Goal: Information Seeking & Learning: Learn about a topic

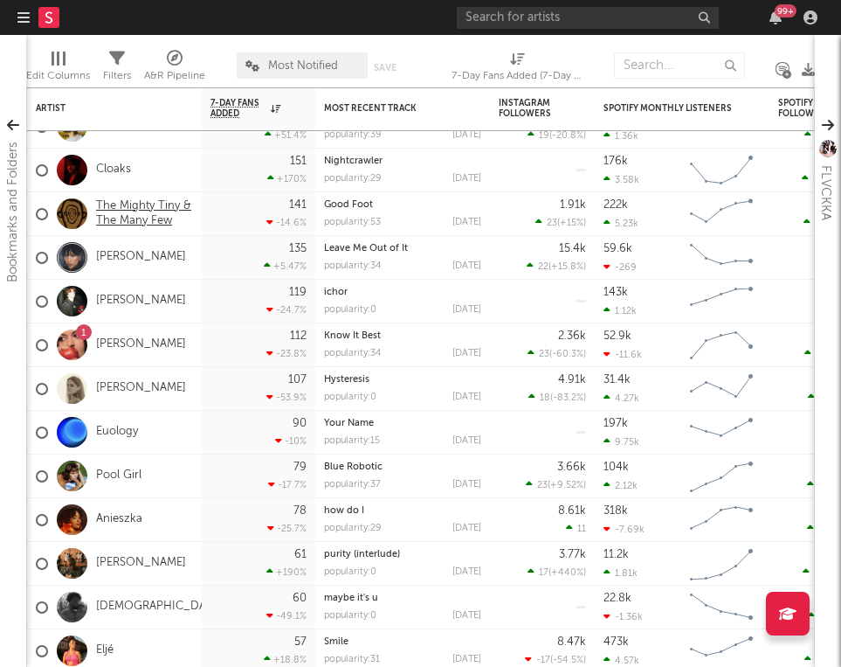
click at [156, 202] on link "The Mighty Tiny & The Many Few" at bounding box center [144, 214] width 97 height 30
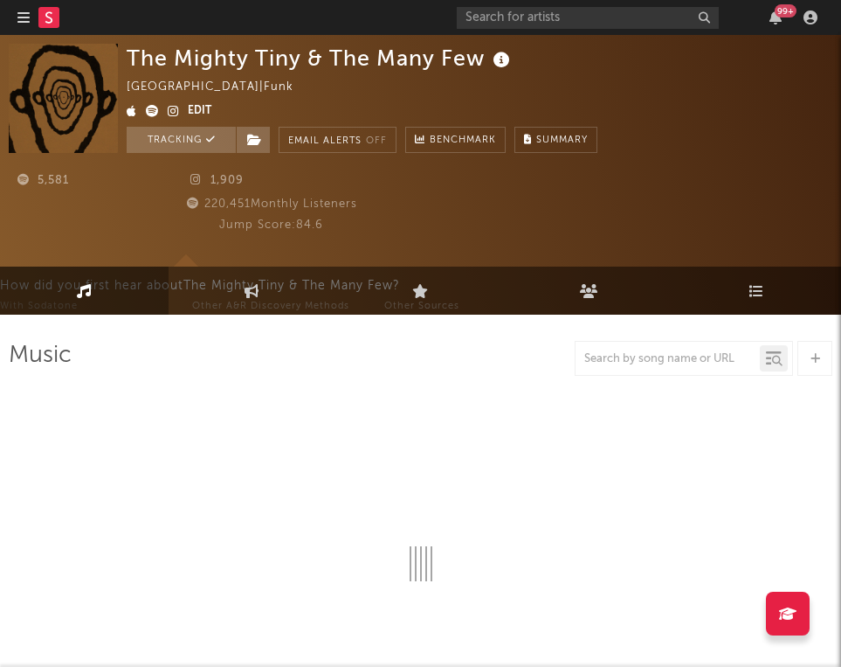
select select "6m"
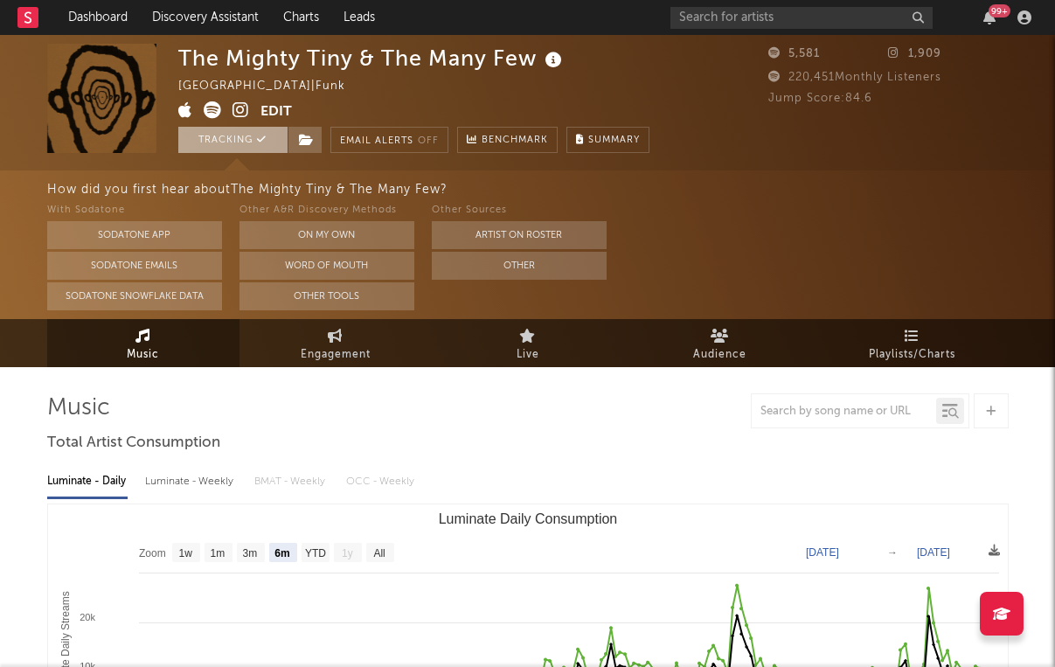
click at [267, 139] on button "Tracking" at bounding box center [232, 140] width 109 height 26
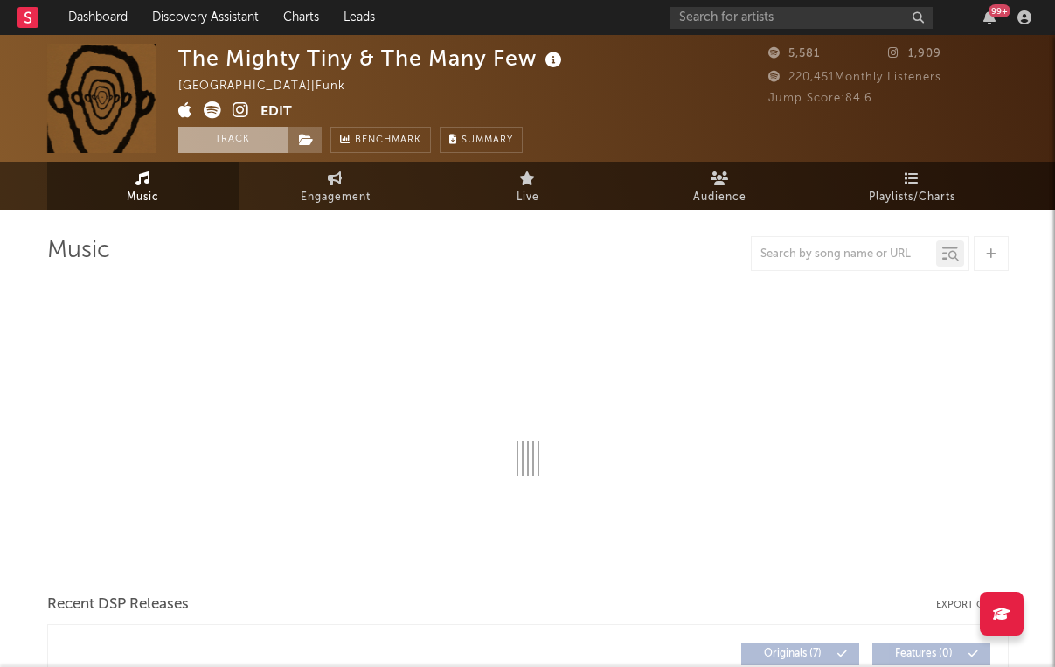
select select "6m"
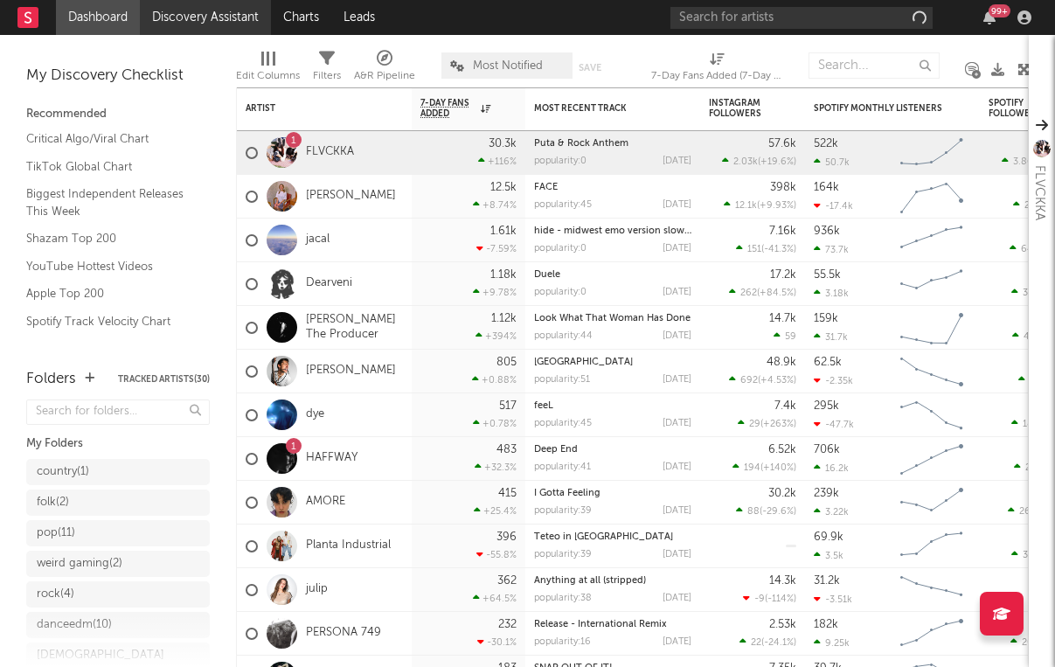
click at [233, 13] on link "Discovery Assistant" at bounding box center [205, 17] width 131 height 35
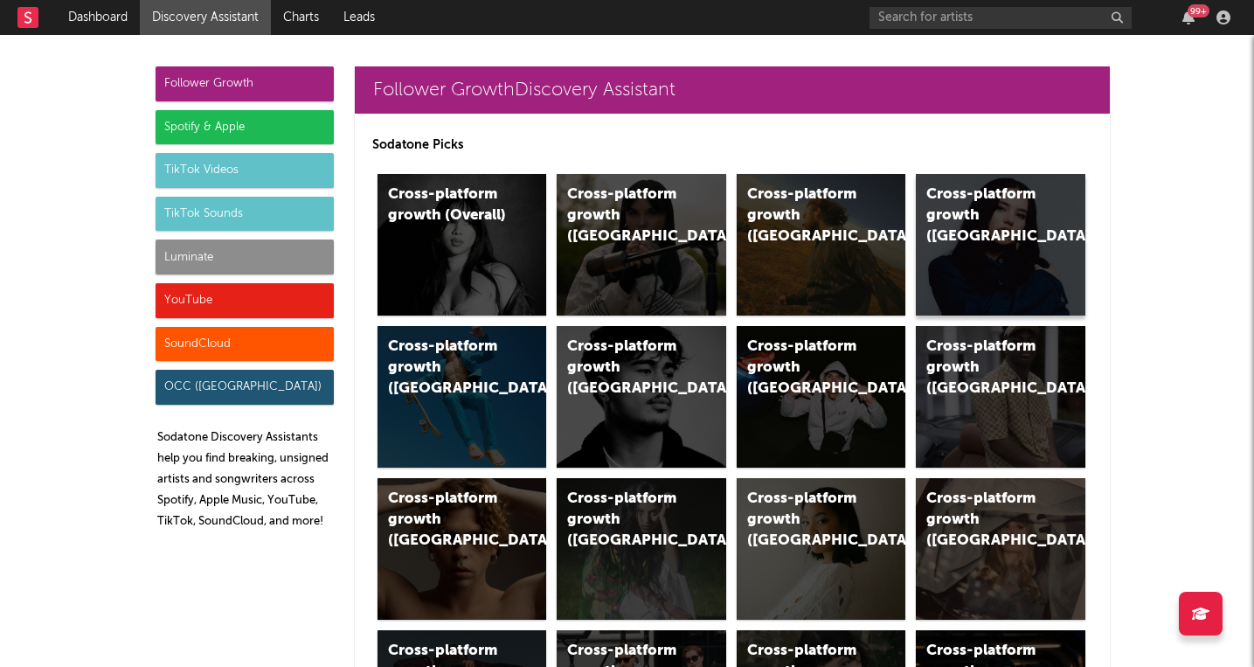
click at [841, 234] on div "Cross-platform growth (Canada)" at bounding box center [985, 215] width 119 height 63
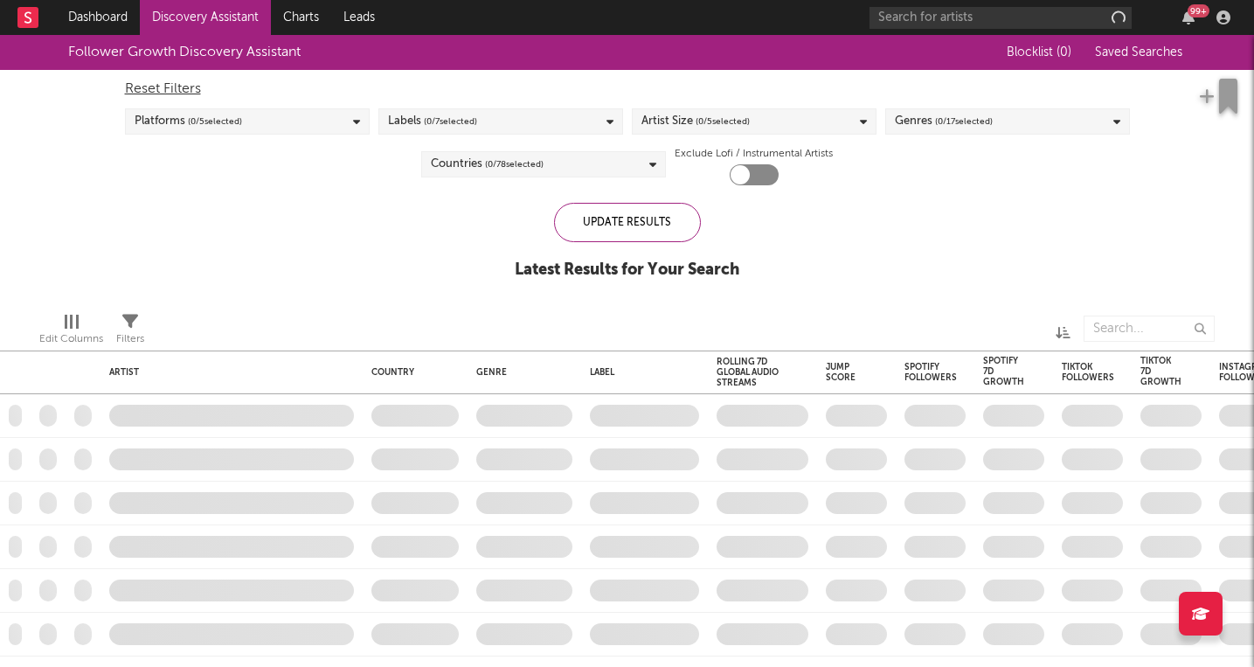
checkbox input "true"
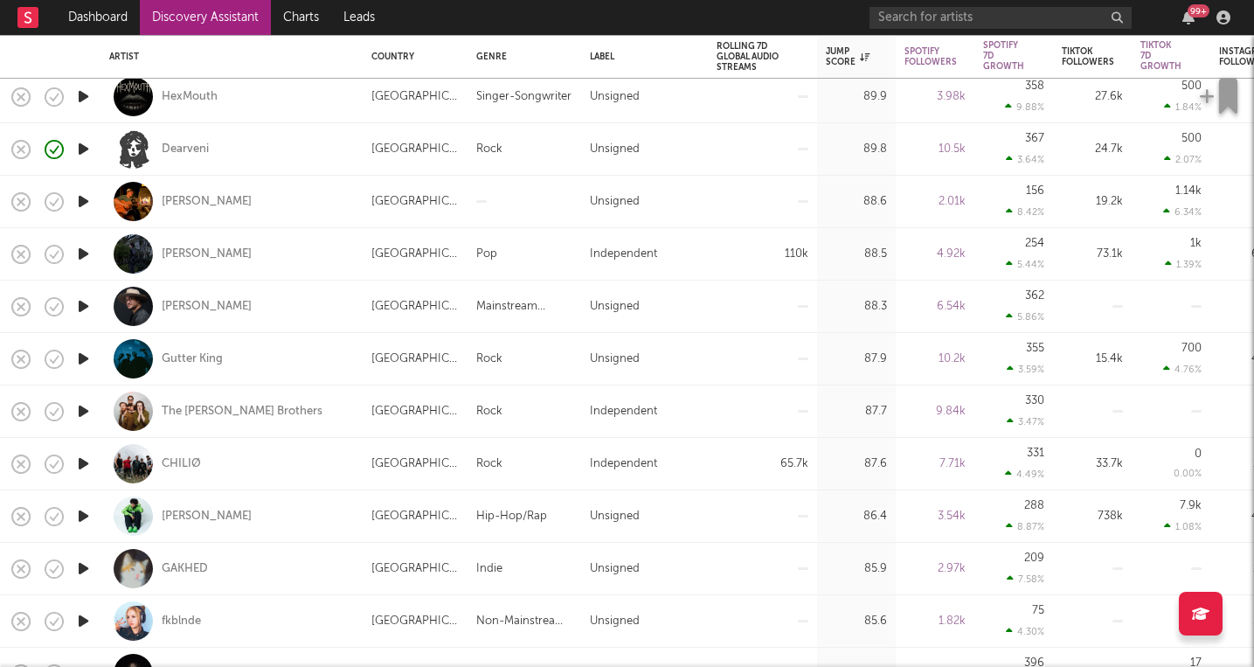
click at [86, 564] on icon "button" at bounding box center [83, 568] width 18 height 22
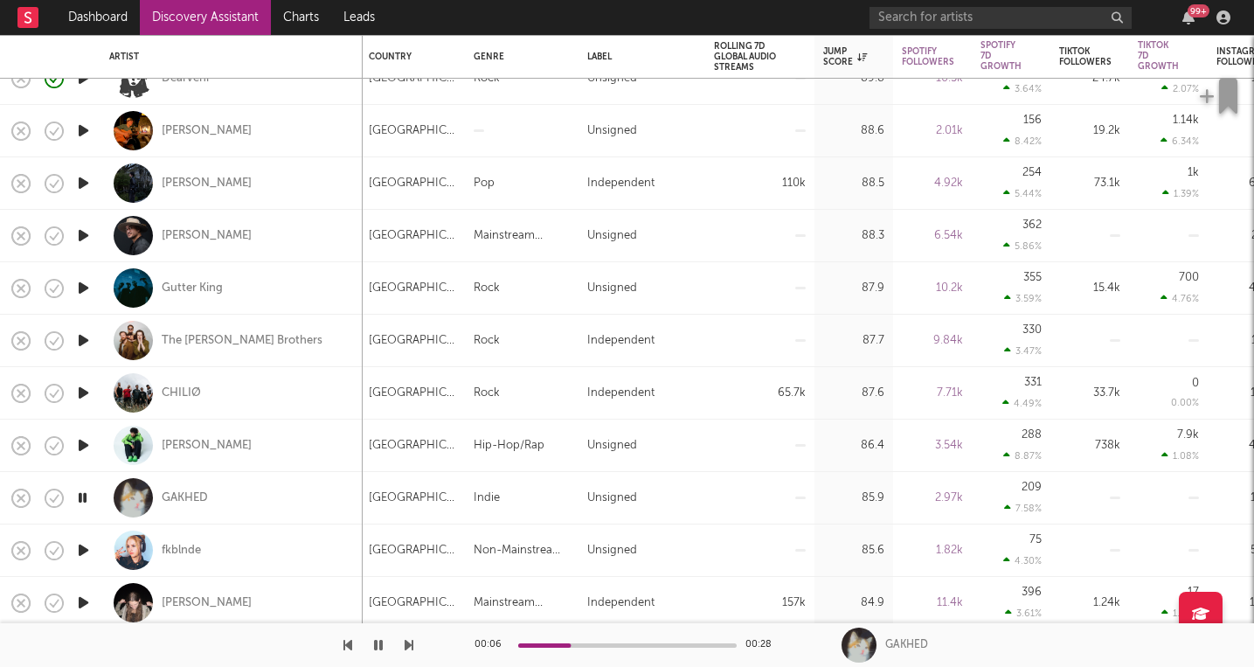
click at [84, 548] on icon "button" at bounding box center [83, 550] width 18 height 22
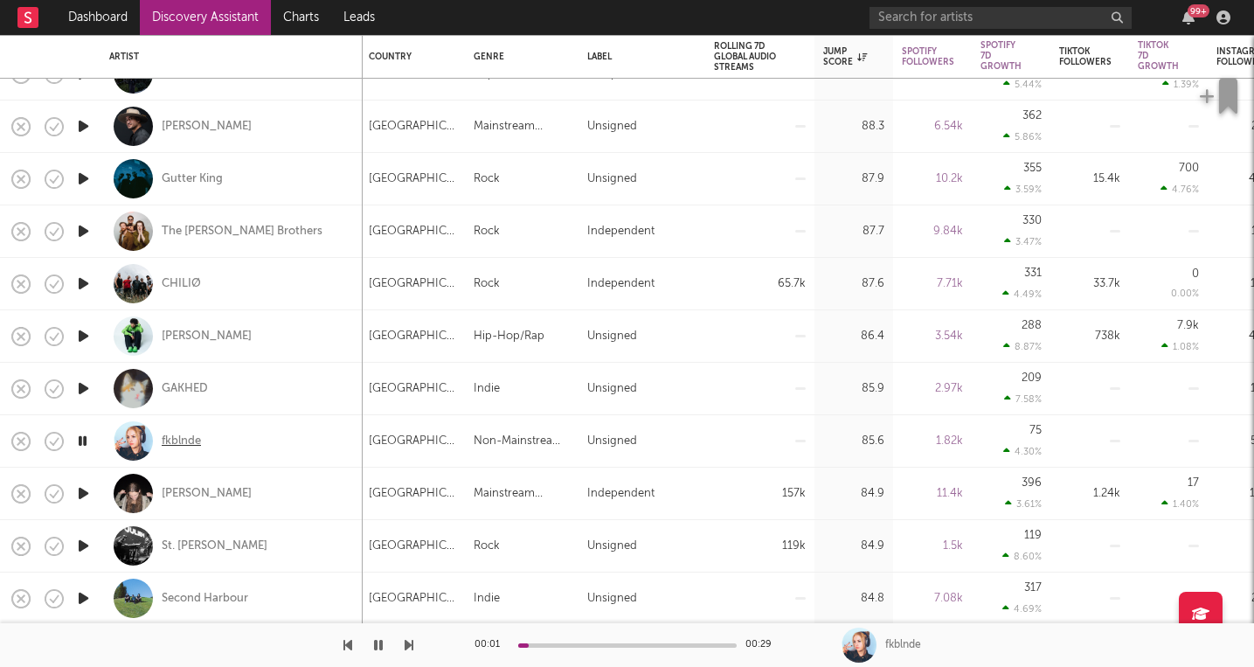
click at [188, 439] on div "fkblnde" at bounding box center [181, 441] width 39 height 16
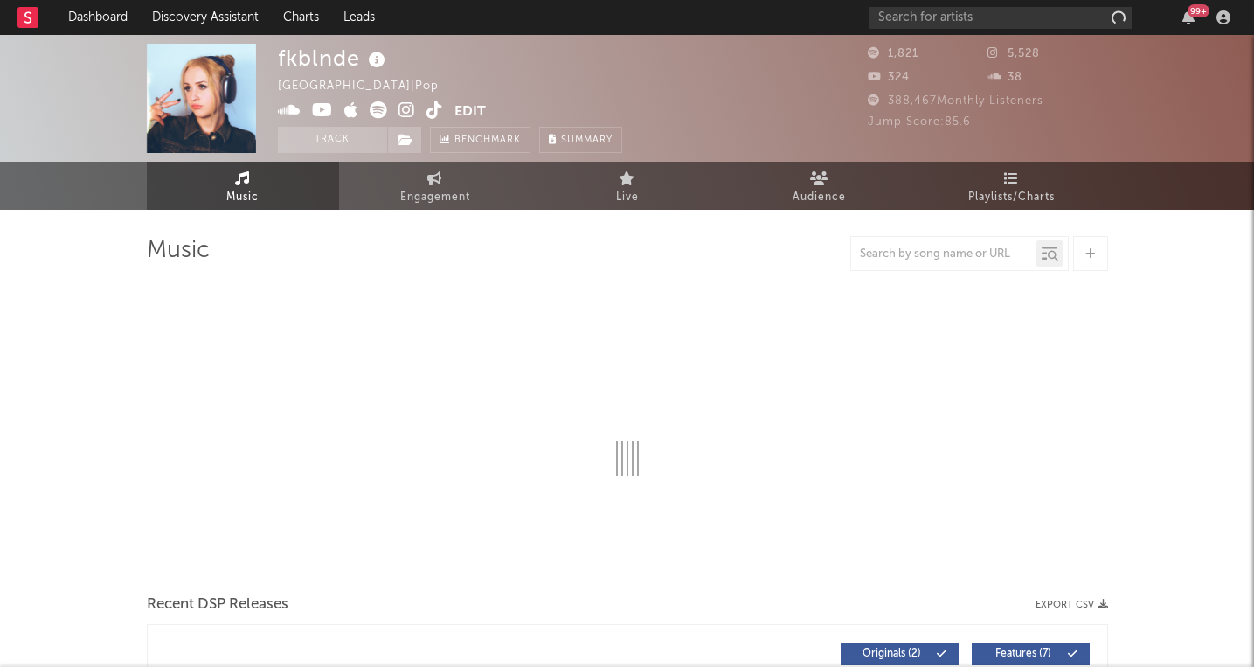
select select "1w"
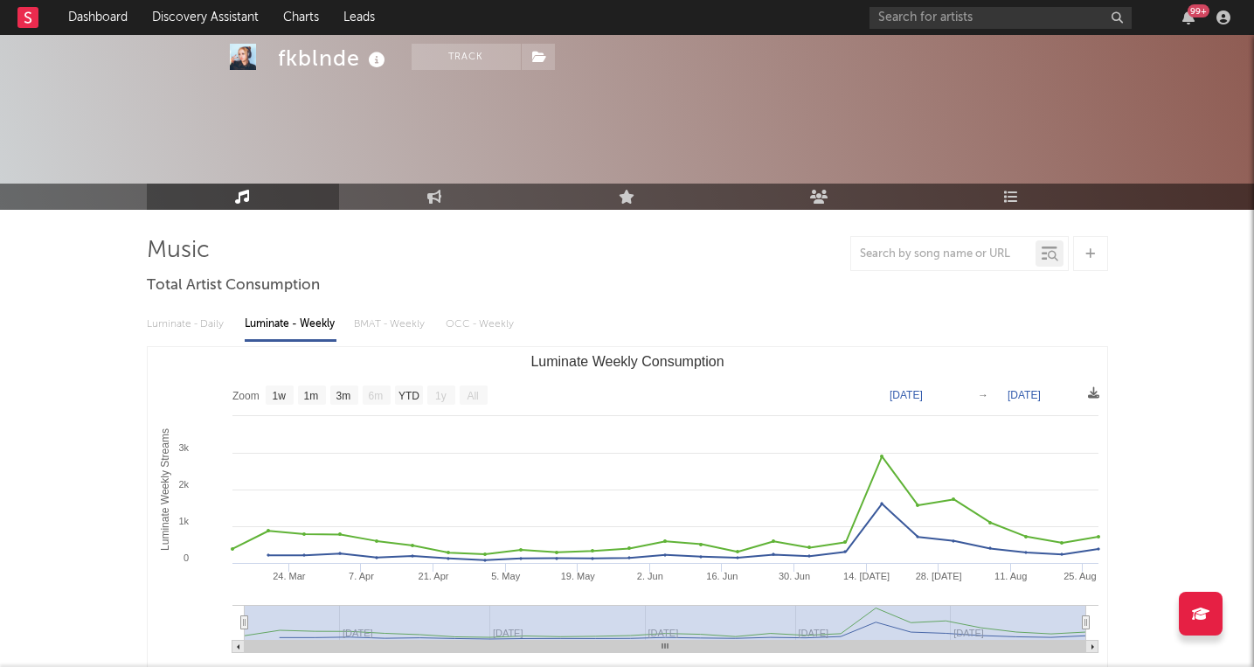
scroll to position [456, 0]
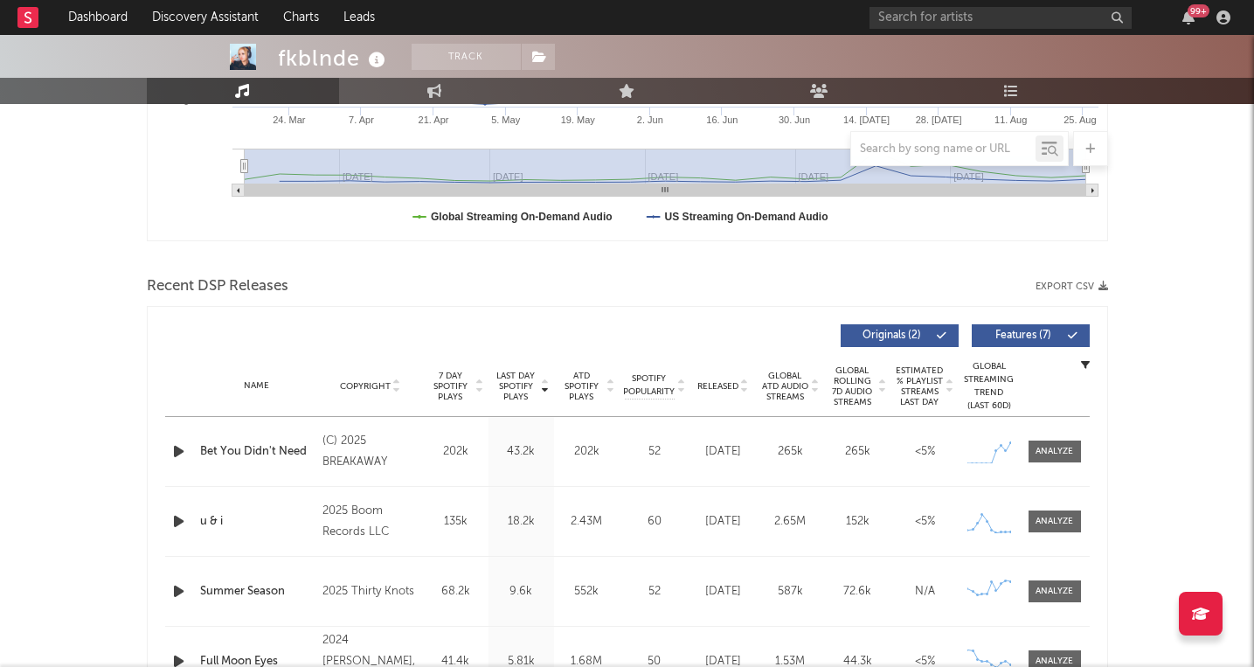
click at [181, 455] on icon "button" at bounding box center [179, 451] width 18 height 22
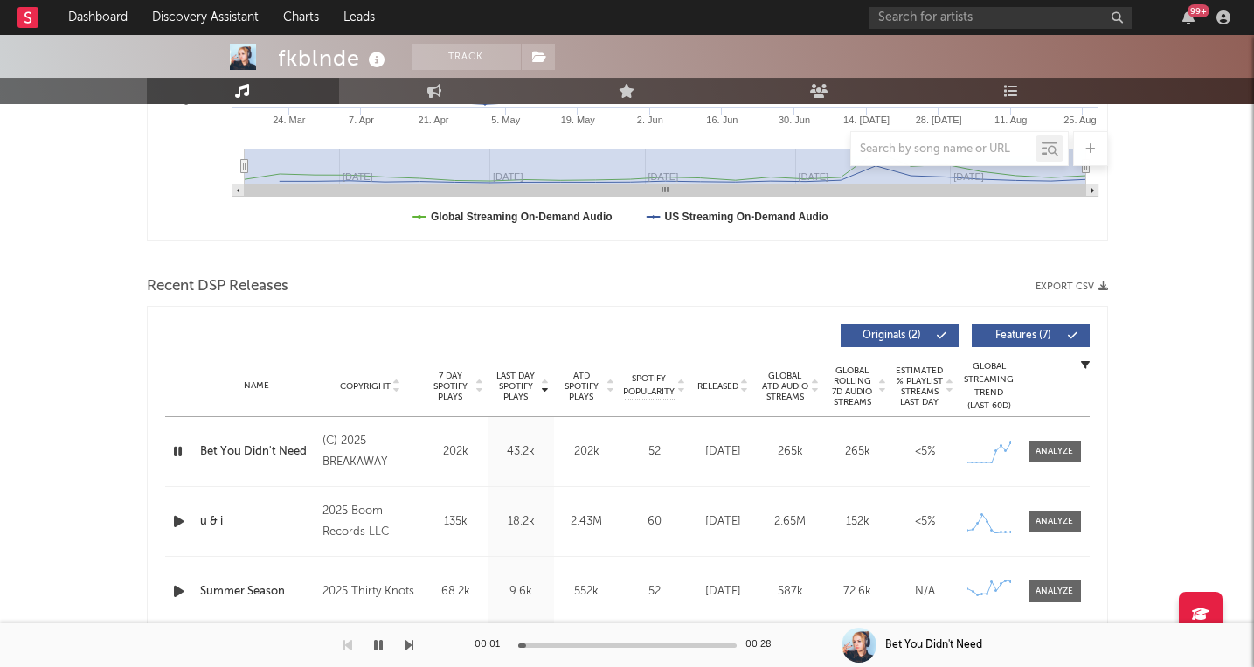
click at [180, 514] on icon "button" at bounding box center [179, 521] width 18 height 22
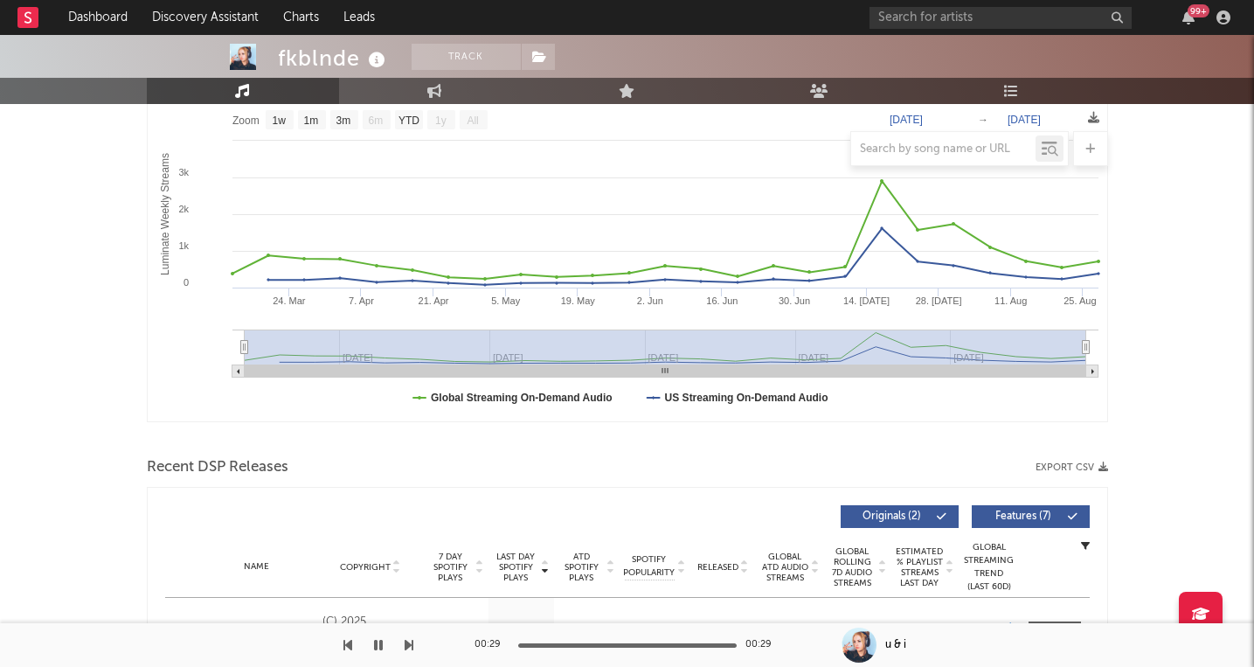
scroll to position [0, 0]
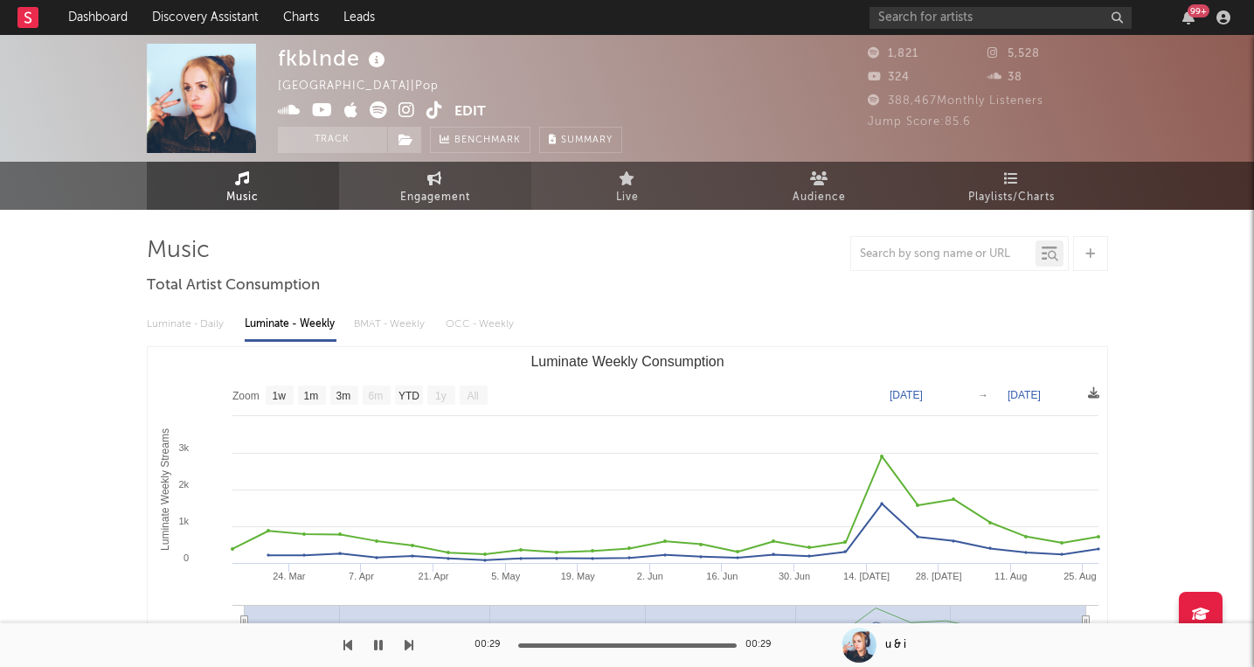
click at [432, 187] on span "Engagement" at bounding box center [435, 197] width 70 height 21
select select "1w"
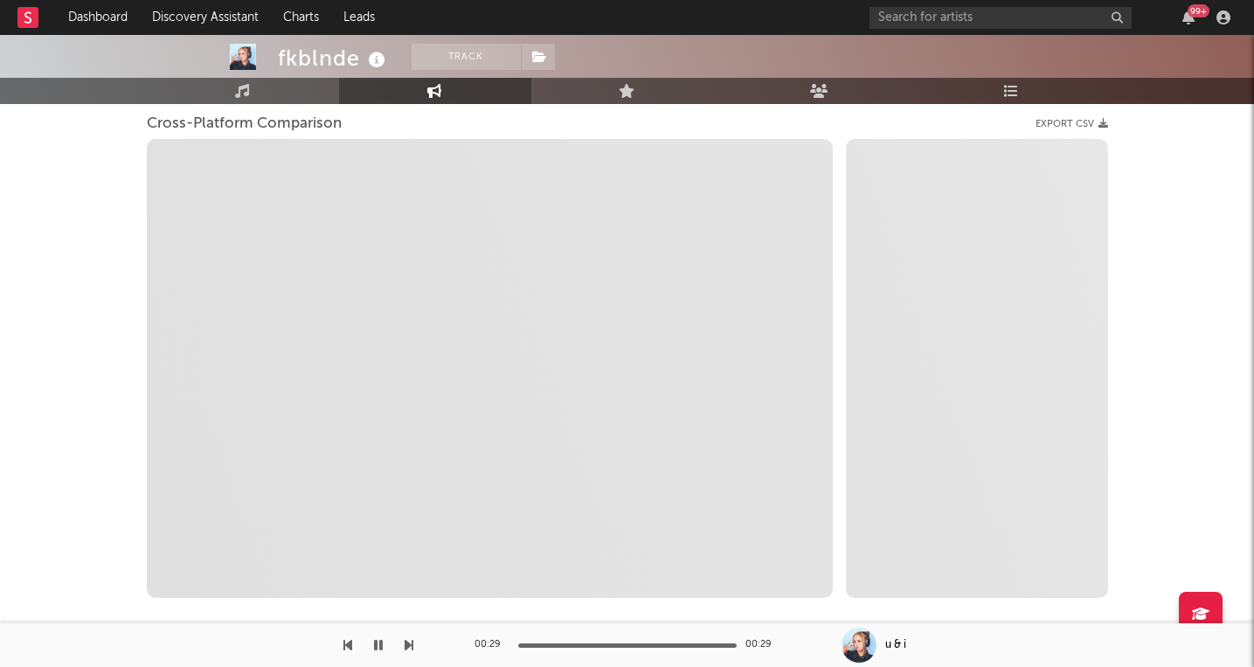
scroll to position [231, 0]
select select "1m"
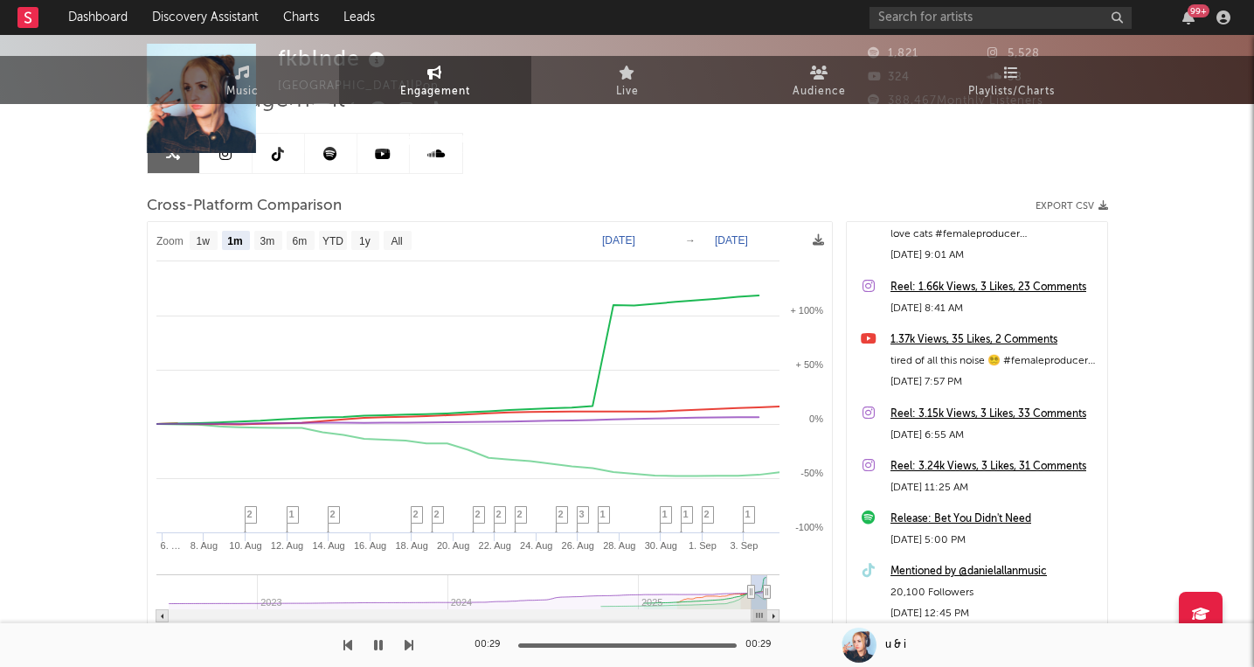
scroll to position [0, 0]
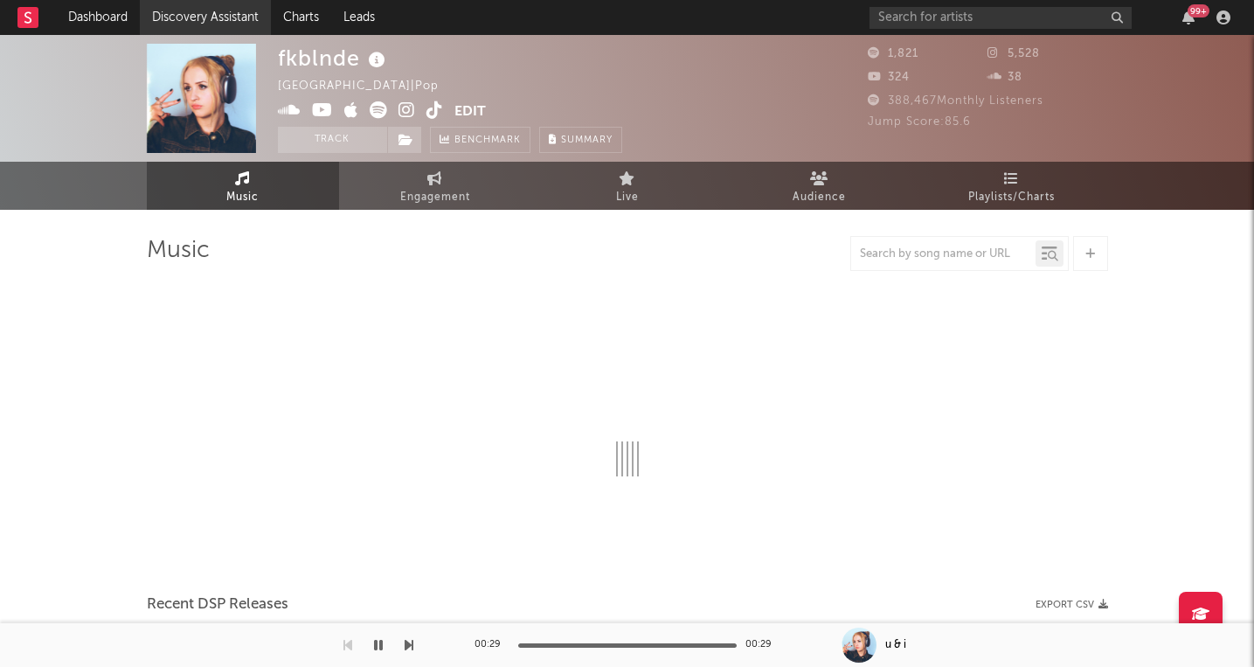
select select "1w"
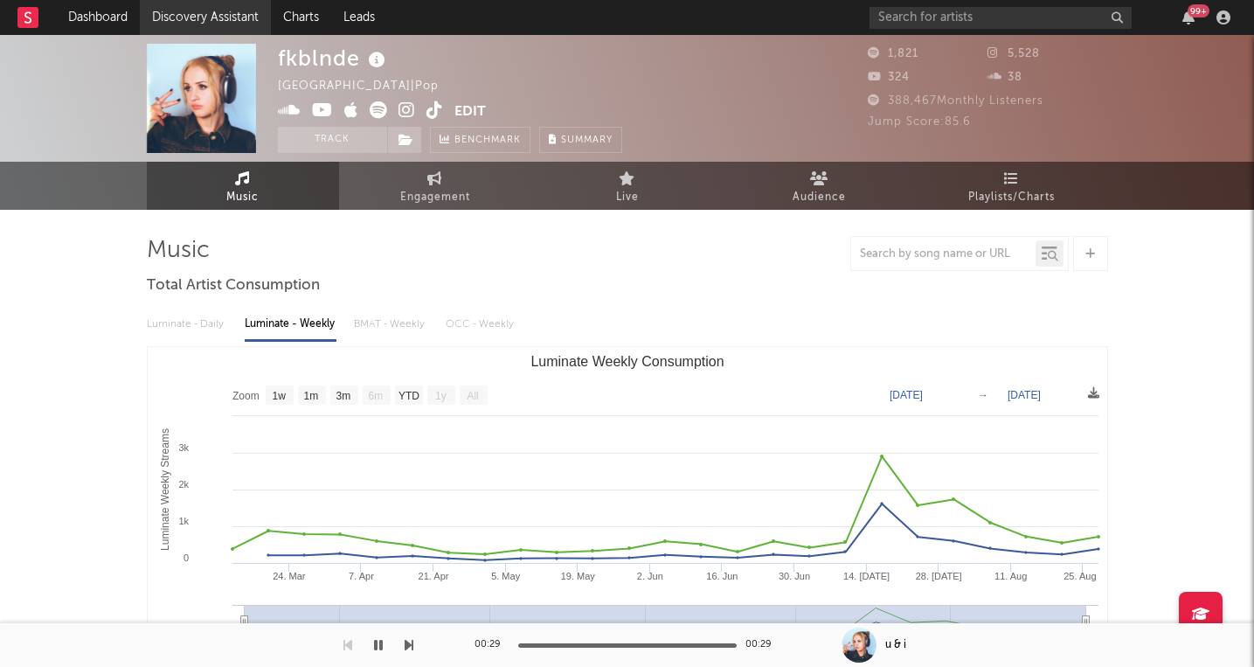
click at [202, 17] on link "Discovery Assistant" at bounding box center [205, 17] width 131 height 35
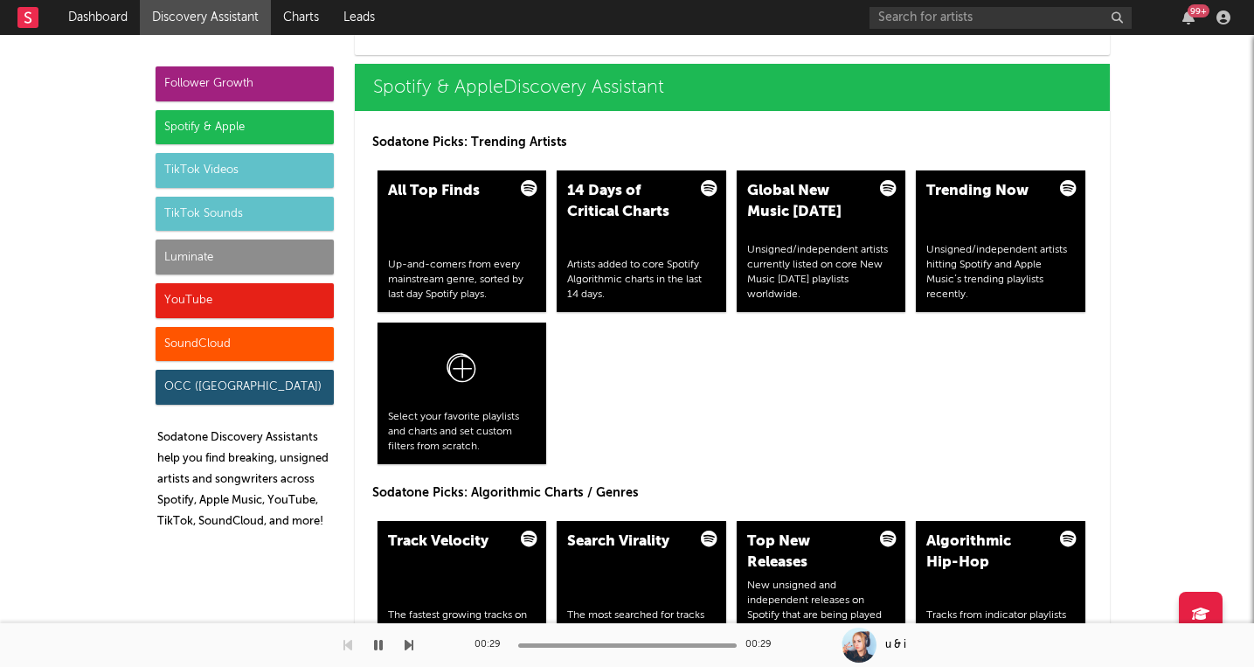
scroll to position [1858, 0]
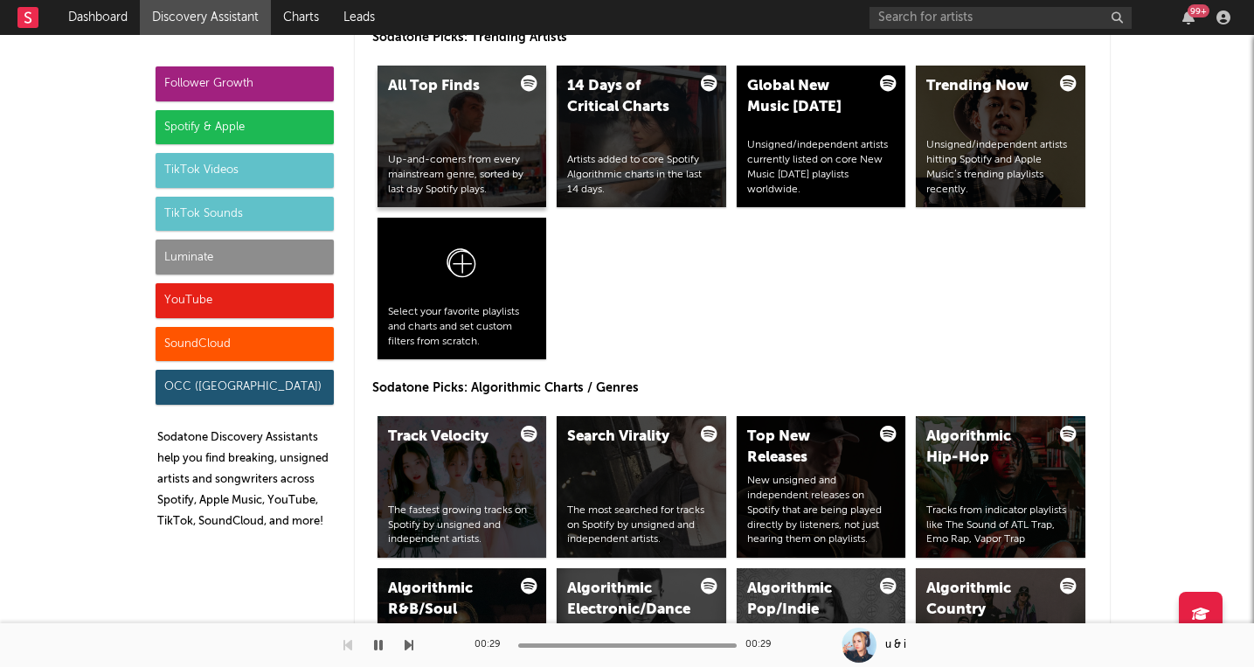
click at [456, 145] on div "All Top Finds Up-and-comers from every mainstream genre, sorted by last day Spo…" at bounding box center [462, 137] width 170 height 142
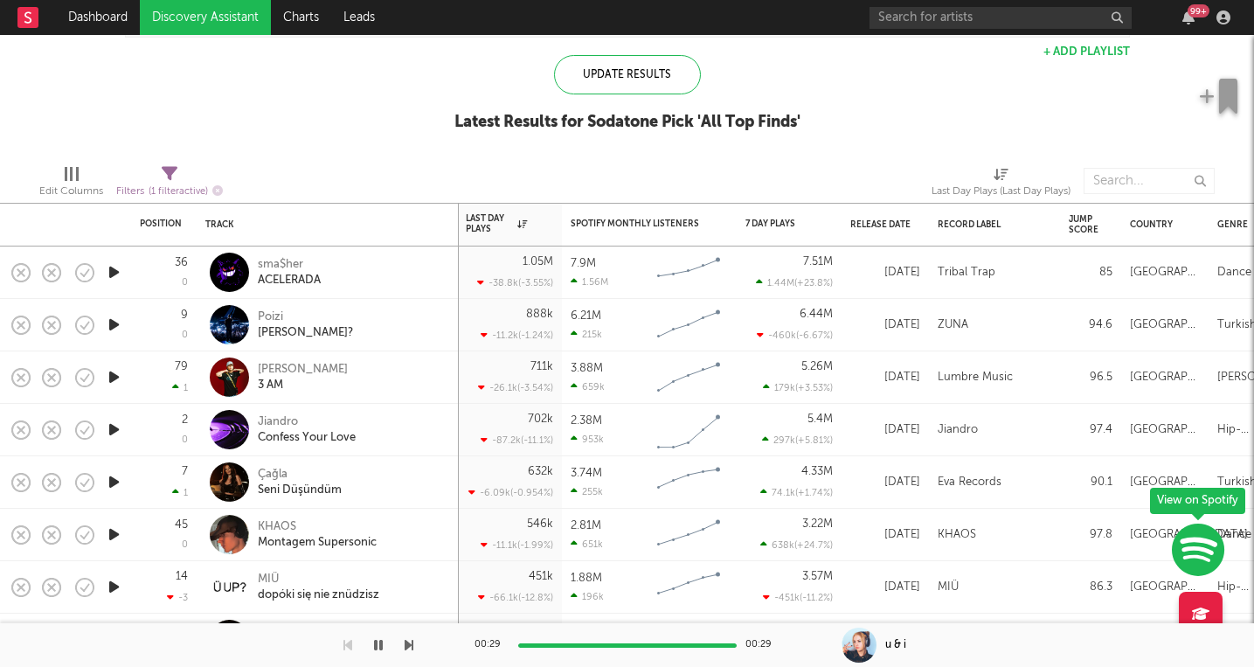
click at [115, 322] on icon "button" at bounding box center [114, 325] width 18 height 22
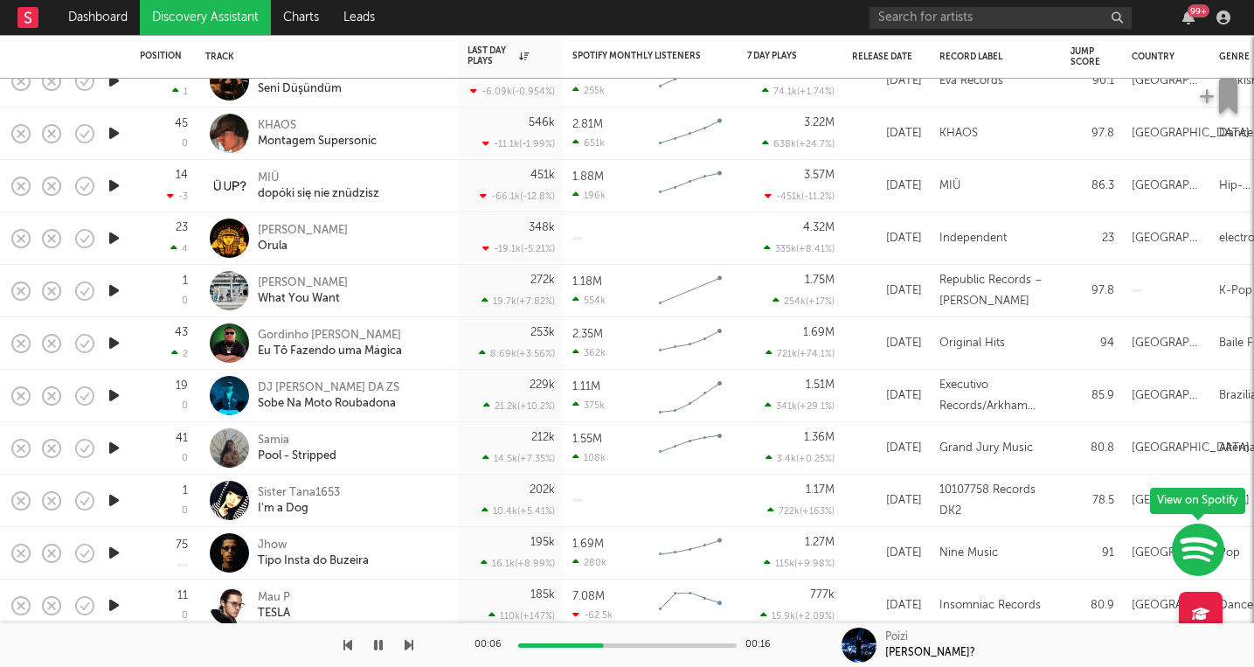
click at [115, 129] on icon "button" at bounding box center [114, 133] width 18 height 22
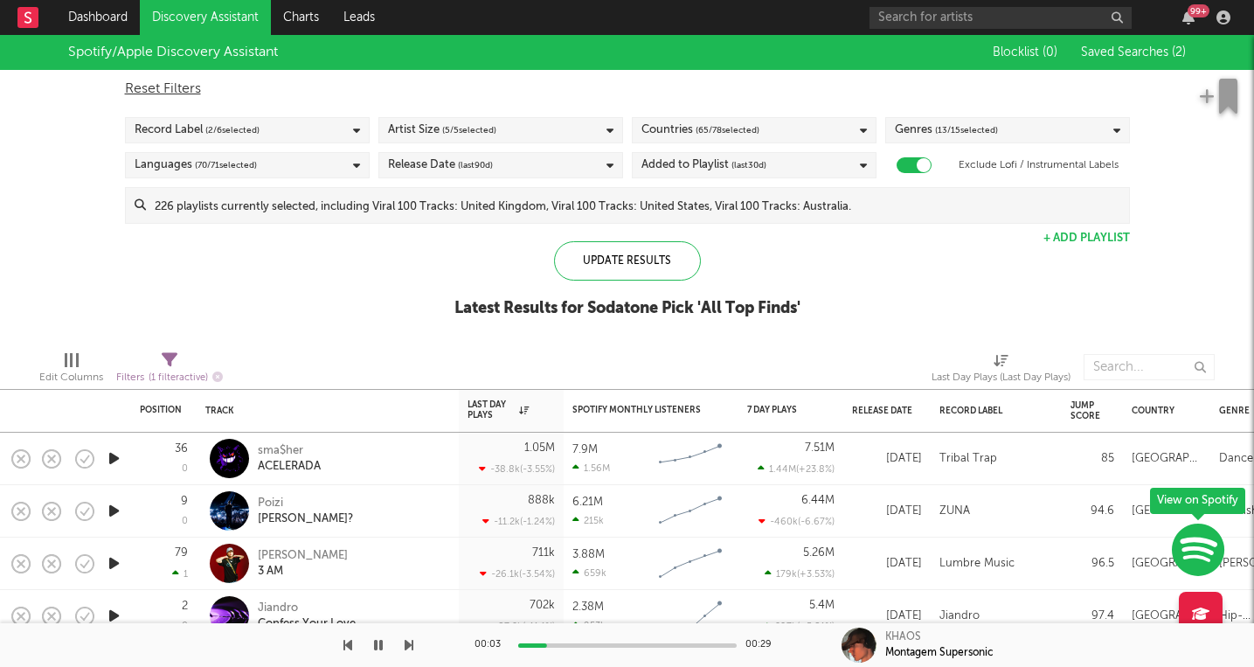
click at [312, 134] on div "Record Label ( 2 / 6 selected)" at bounding box center [247, 130] width 245 height 26
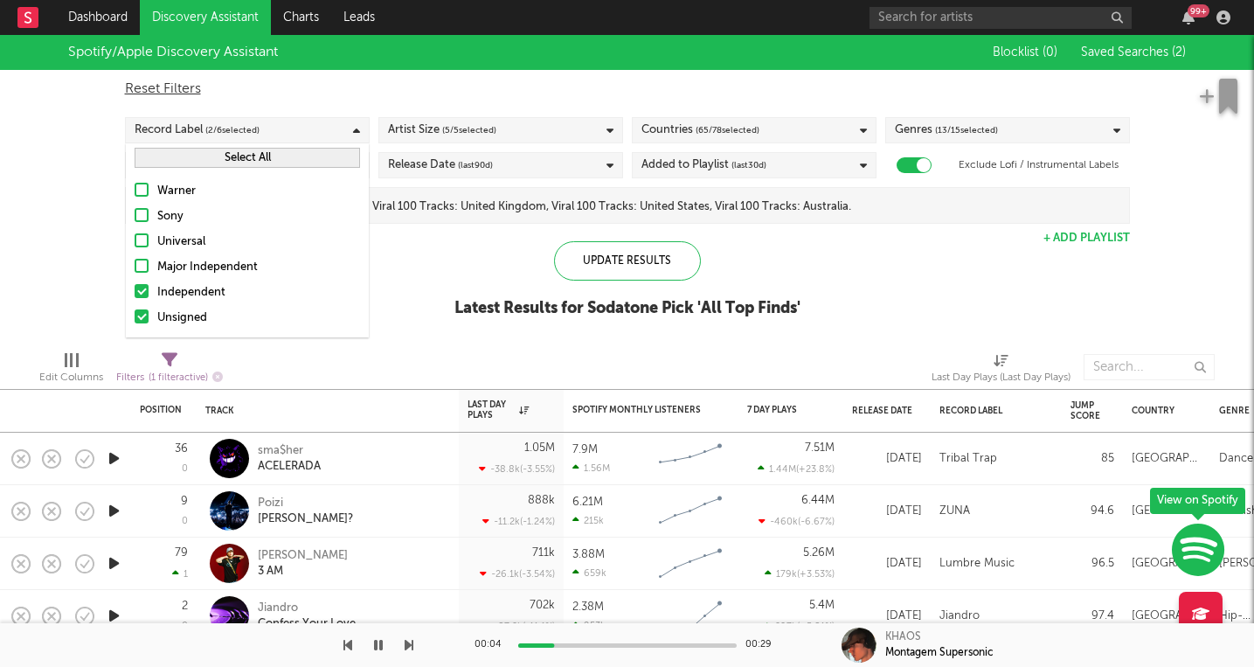
click at [238, 282] on div "Independent" at bounding box center [258, 292] width 203 height 21
click at [135, 282] on input "Independent" at bounding box center [135, 292] width 0 height 21
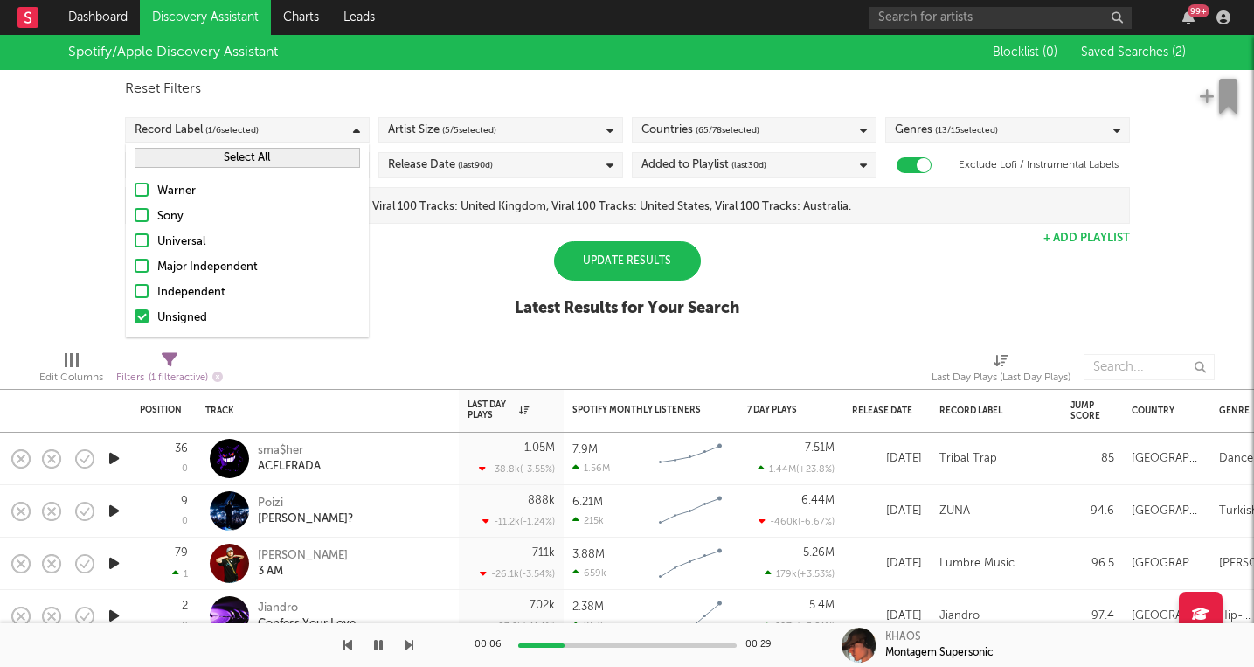
click at [570, 267] on div "Update Results" at bounding box center [627, 260] width 147 height 39
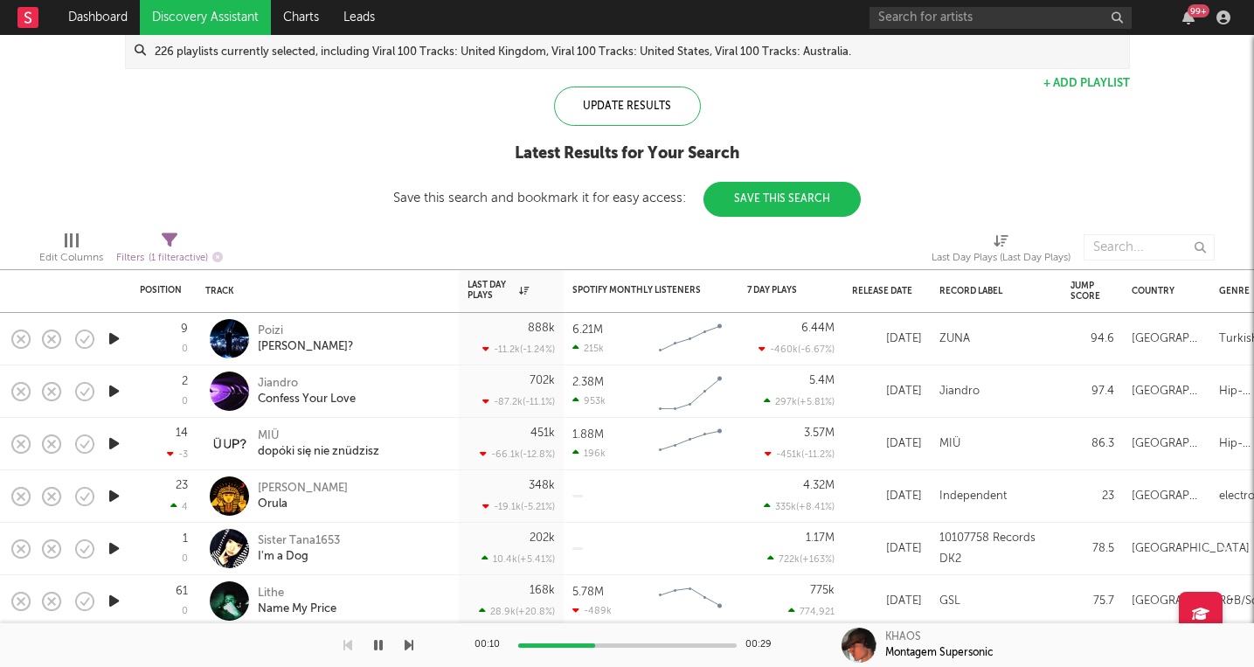
click at [115, 390] on icon "button" at bounding box center [114, 391] width 18 height 22
click at [112, 443] on icon "button" at bounding box center [114, 443] width 18 height 22
click at [114, 487] on icon "button" at bounding box center [114, 496] width 18 height 22
click at [119, 546] on icon "button" at bounding box center [114, 548] width 18 height 22
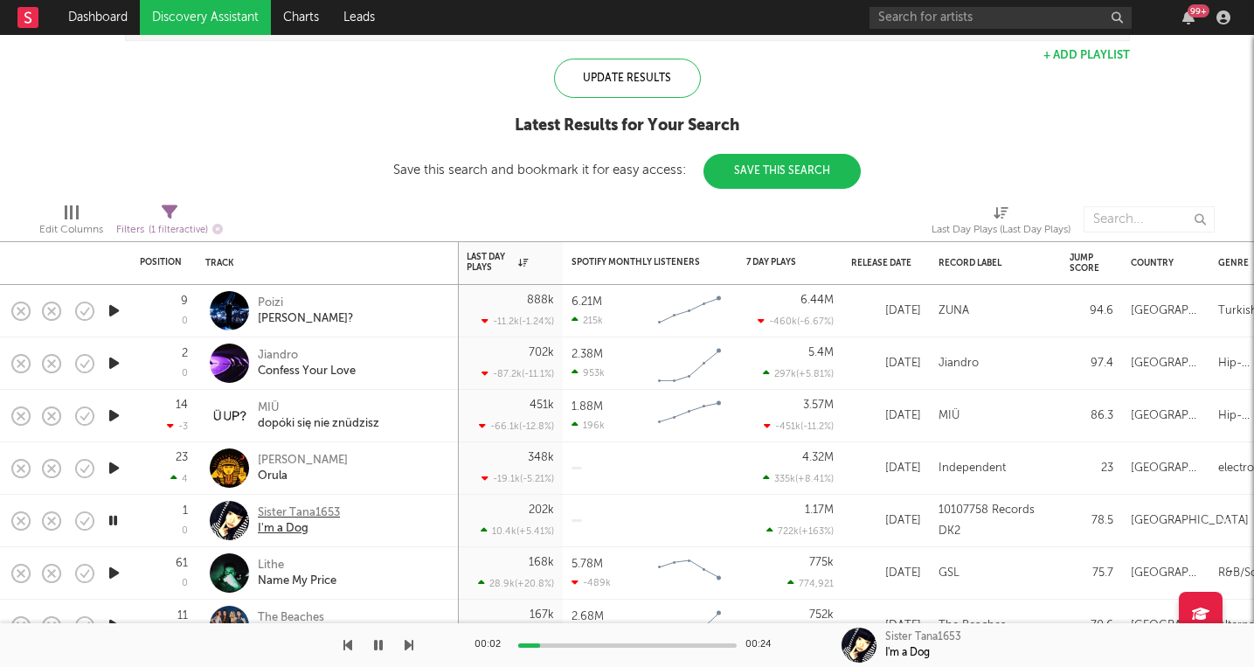
click at [320, 518] on div "Sister Tana1653" at bounding box center [299, 513] width 82 height 16
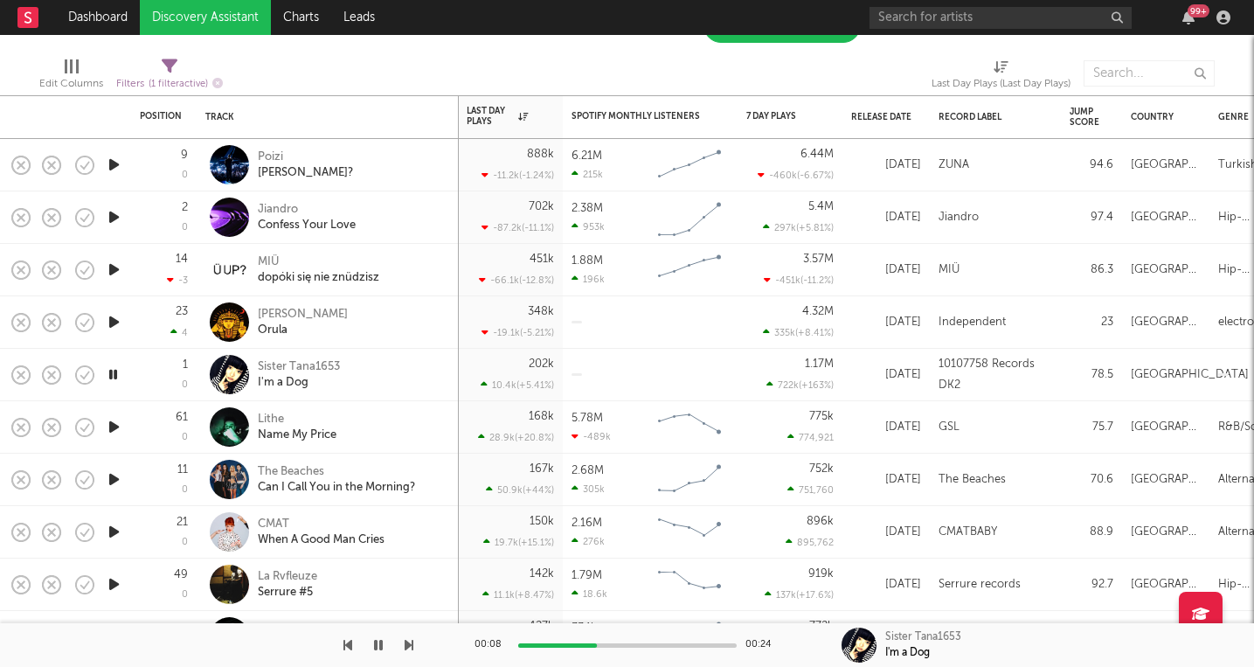
click at [115, 428] on icon "button" at bounding box center [114, 427] width 18 height 22
click at [119, 481] on icon "button" at bounding box center [114, 479] width 18 height 22
click at [116, 528] on icon "button" at bounding box center [114, 532] width 18 height 22
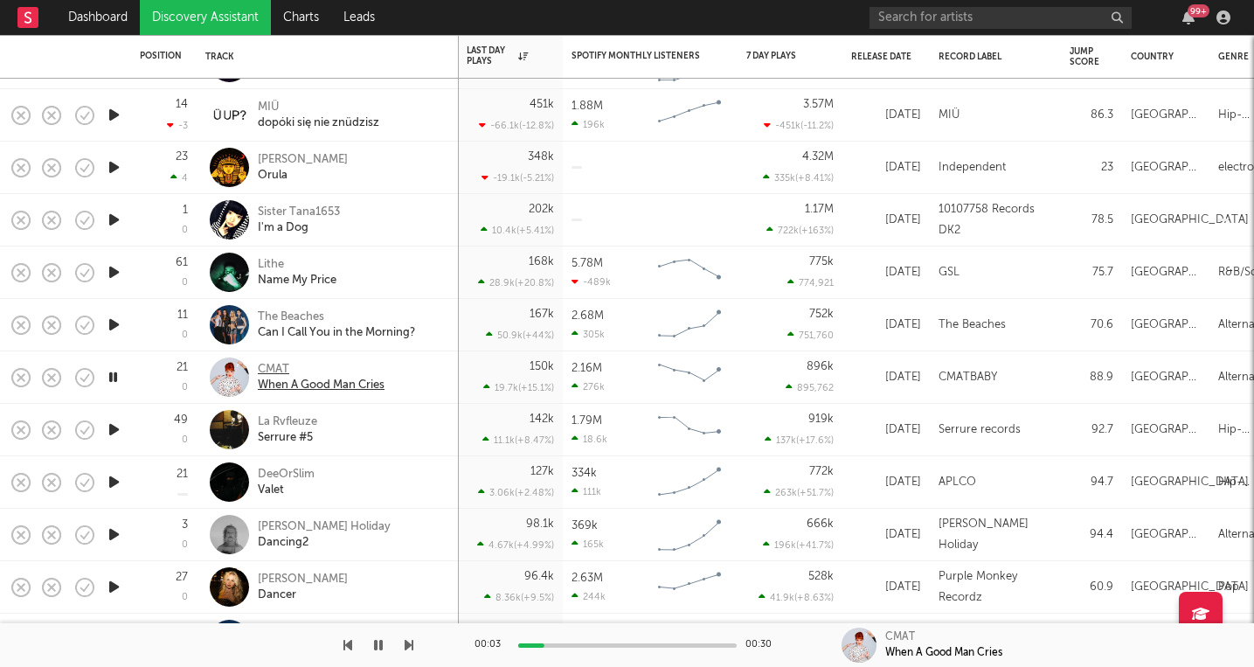
click at [270, 367] on div "CMAT" at bounding box center [321, 370] width 127 height 16
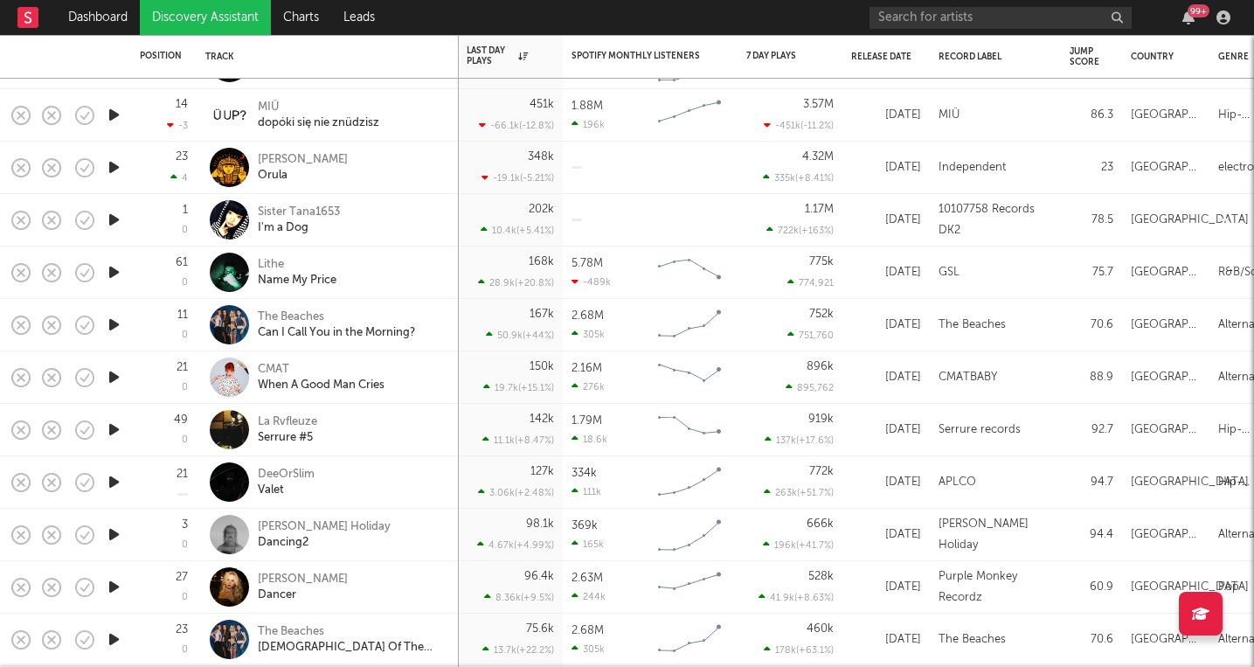
click at [111, 421] on icon "button" at bounding box center [114, 430] width 18 height 22
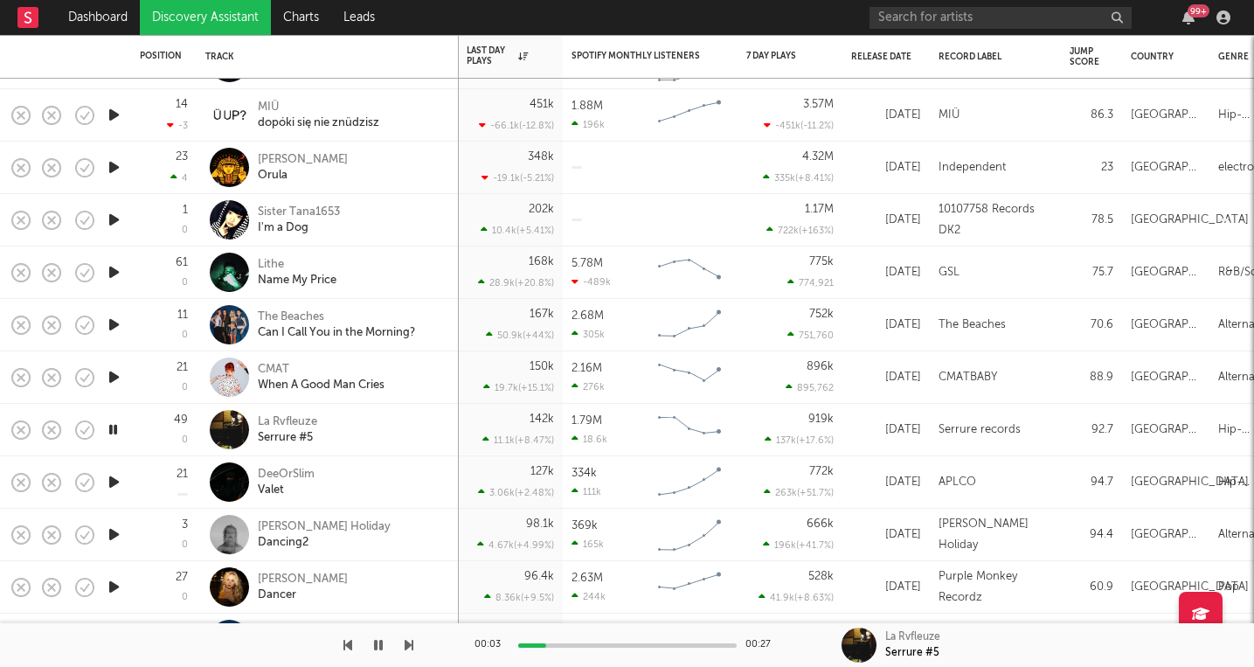
click at [122, 484] on icon "button" at bounding box center [114, 482] width 18 height 22
click at [293, 469] on div "DeeOrSlim" at bounding box center [286, 475] width 57 height 16
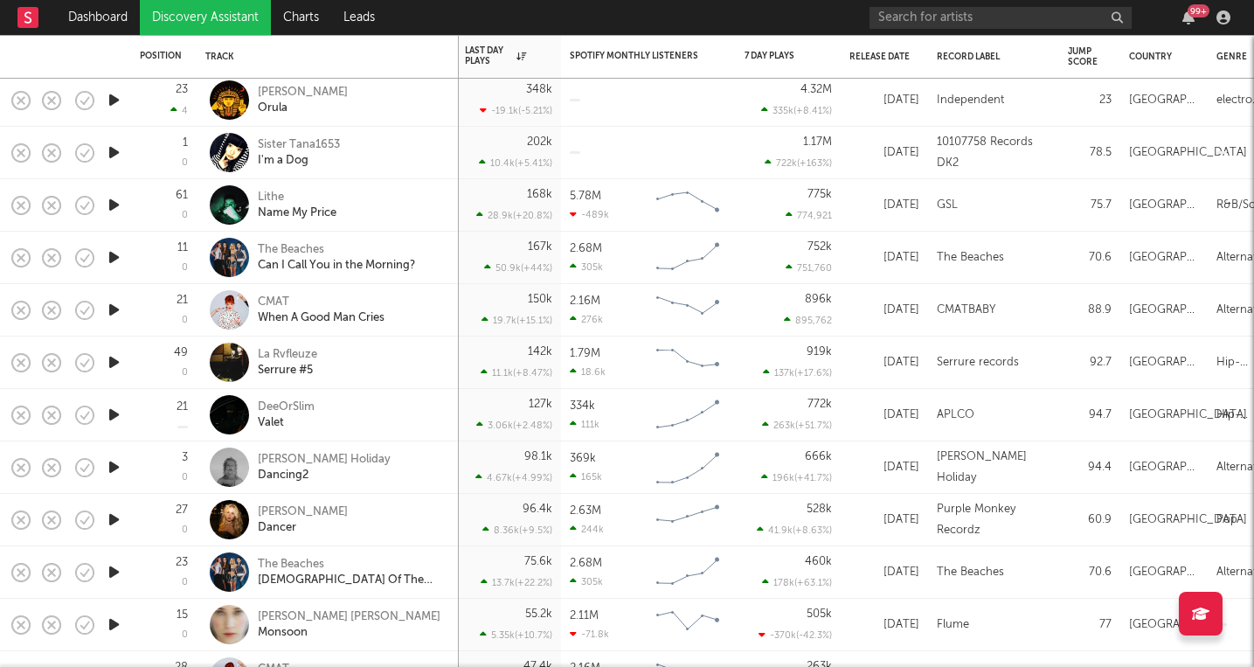
click at [109, 466] on icon "button" at bounding box center [114, 467] width 18 height 22
click at [293, 459] on div "[PERSON_NAME] Holiday" at bounding box center [324, 460] width 133 height 16
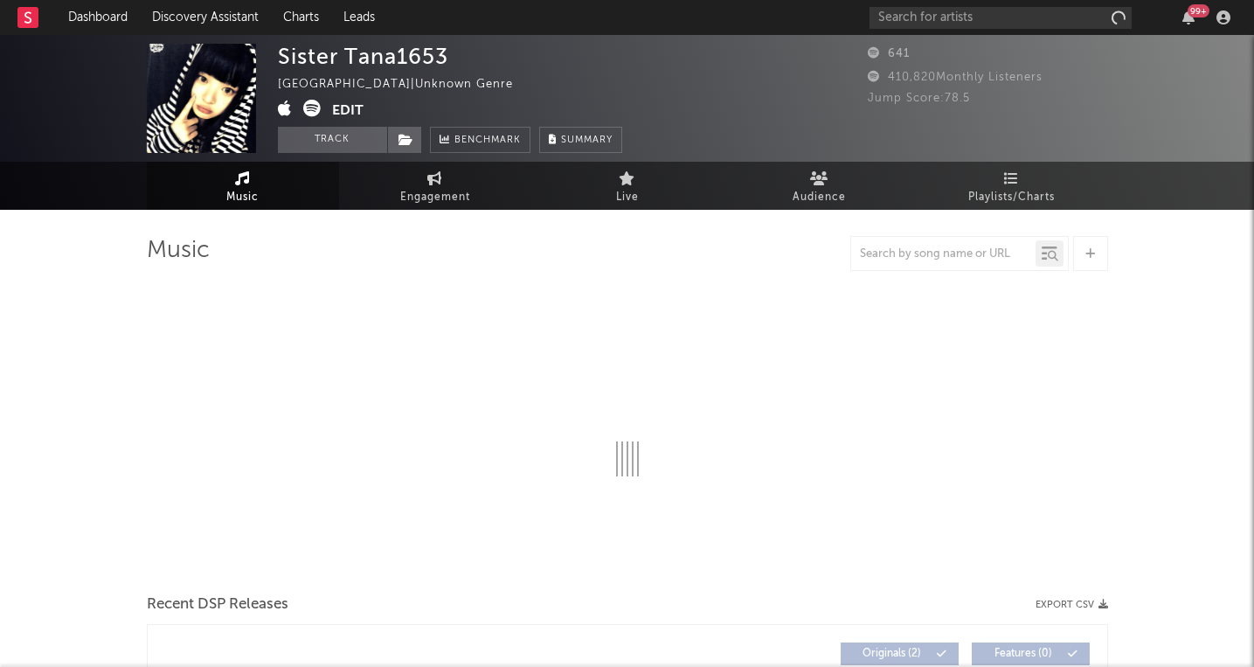
select select "1w"
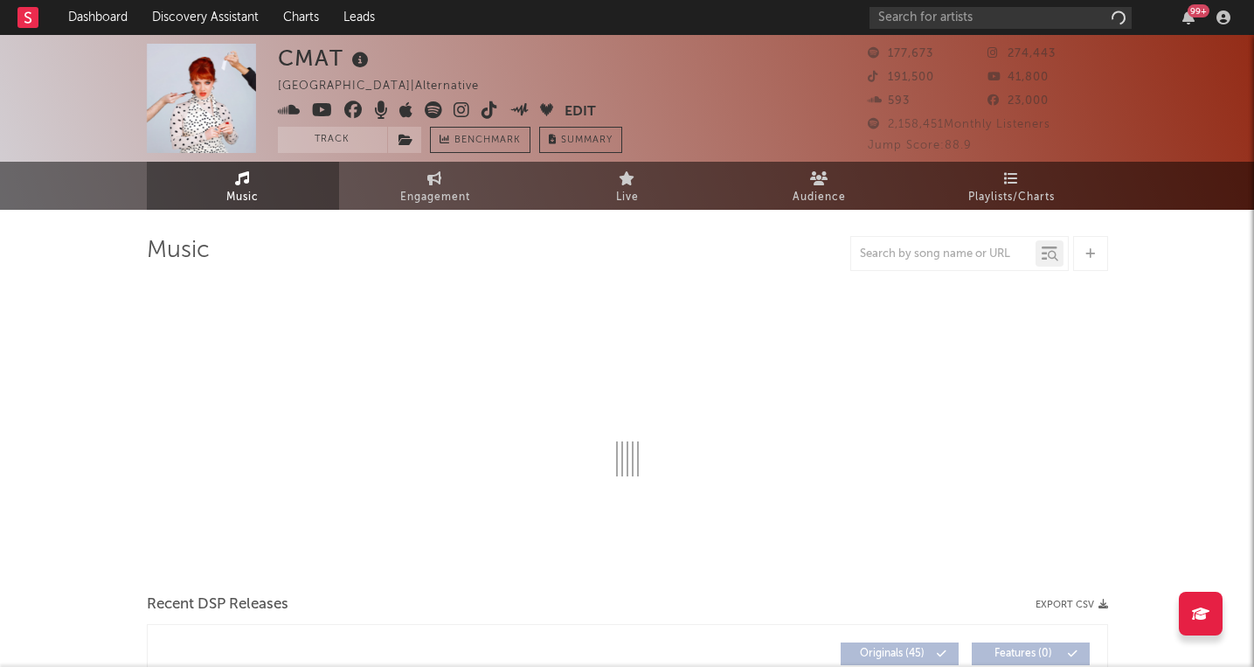
select select "6m"
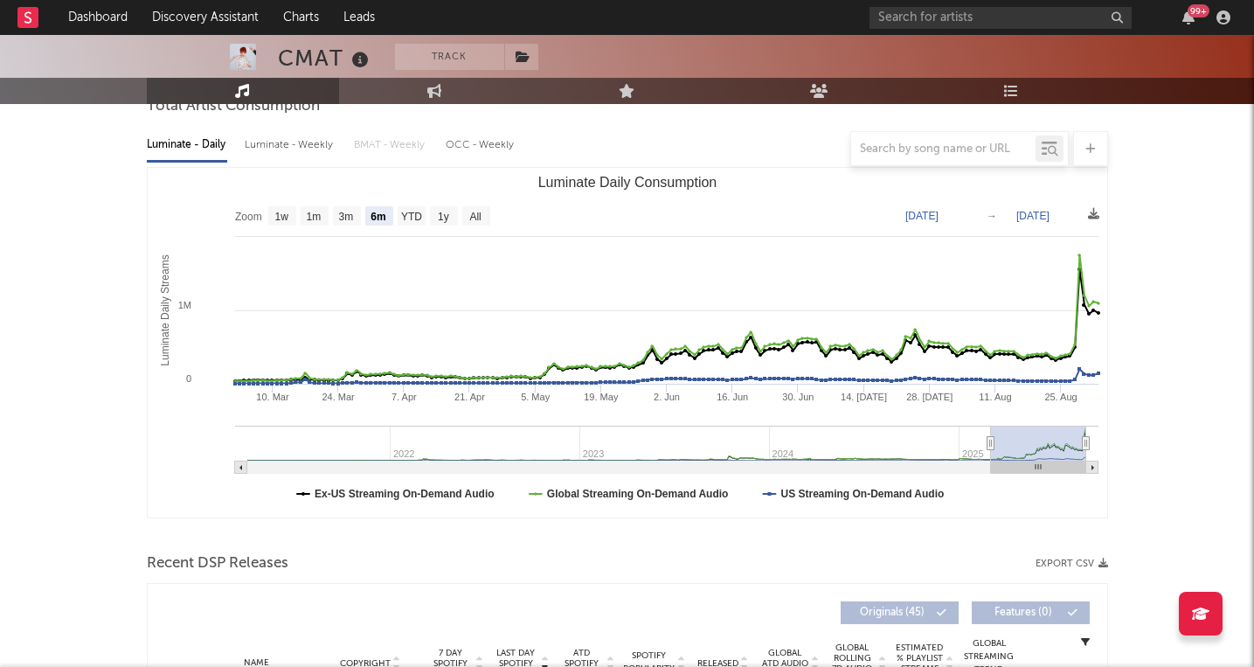
scroll to position [502, 0]
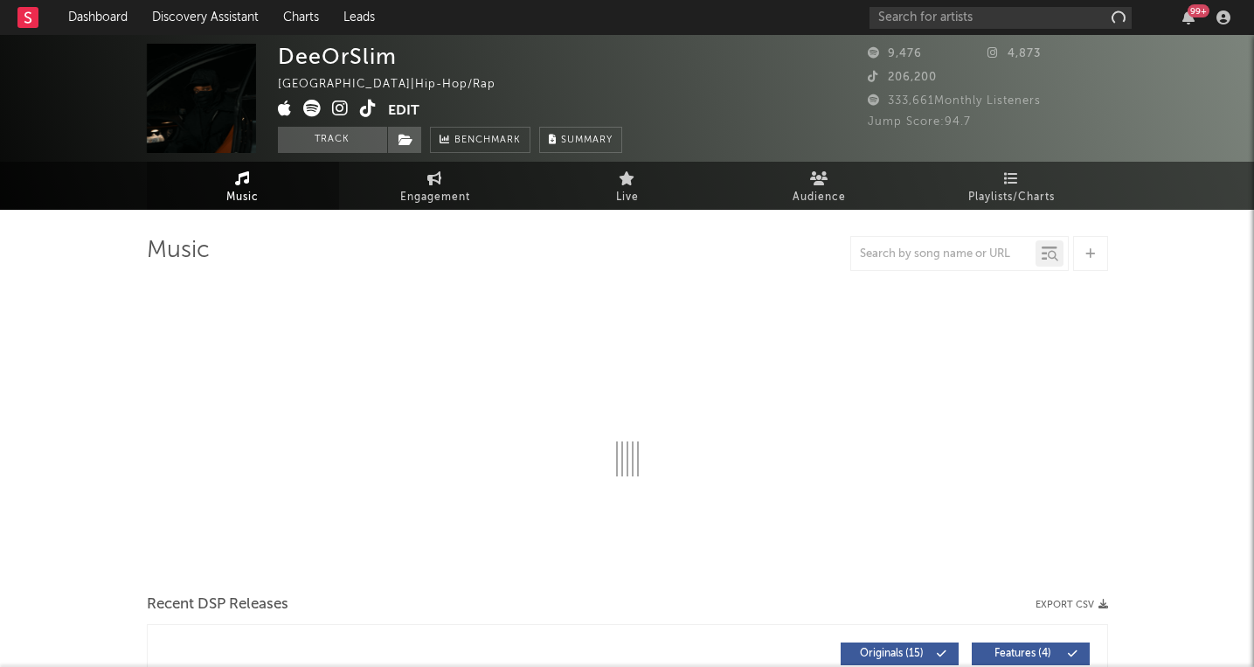
select select "6m"
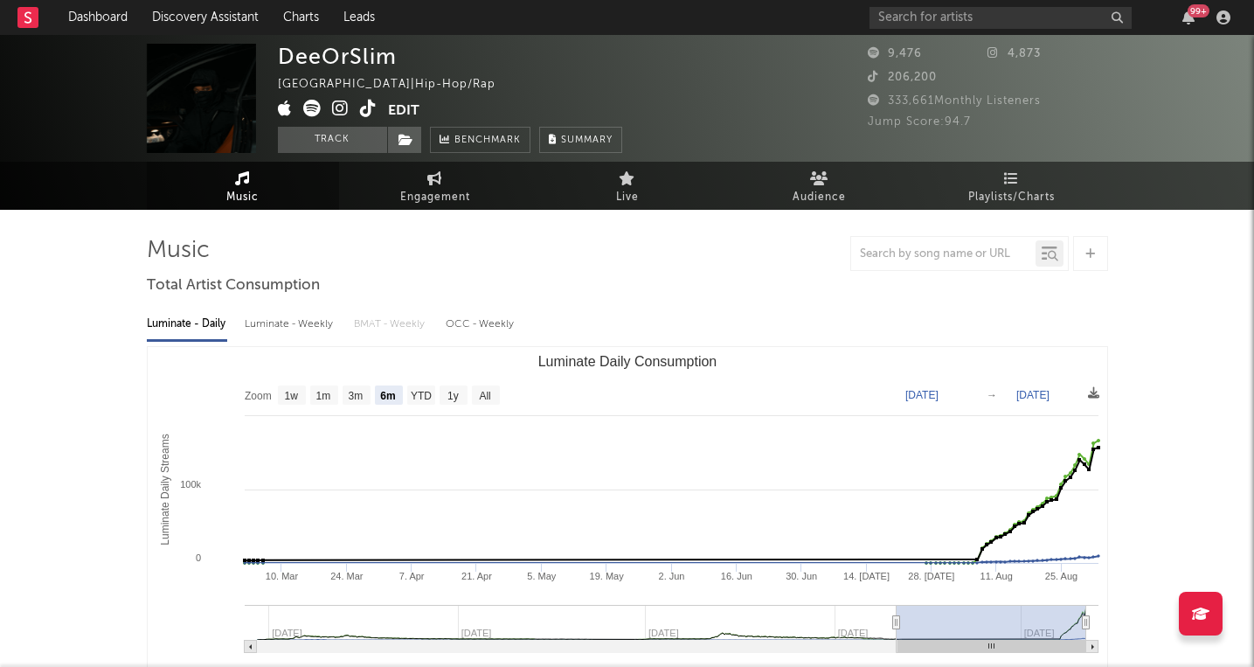
click at [616, 59] on div "DeeOrSlim United Kingdom | Hip-Hop/Rap Edit Track Benchmark Summary" at bounding box center [450, 98] width 344 height 109
click at [322, 62] on div "DeeOrSlim" at bounding box center [337, 56] width 119 height 25
click at [705, 122] on div "DeeOrSlim United Kingdom | Hip-Hop/Rap Edit Track Benchmark Summary" at bounding box center [562, 98] width 568 height 109
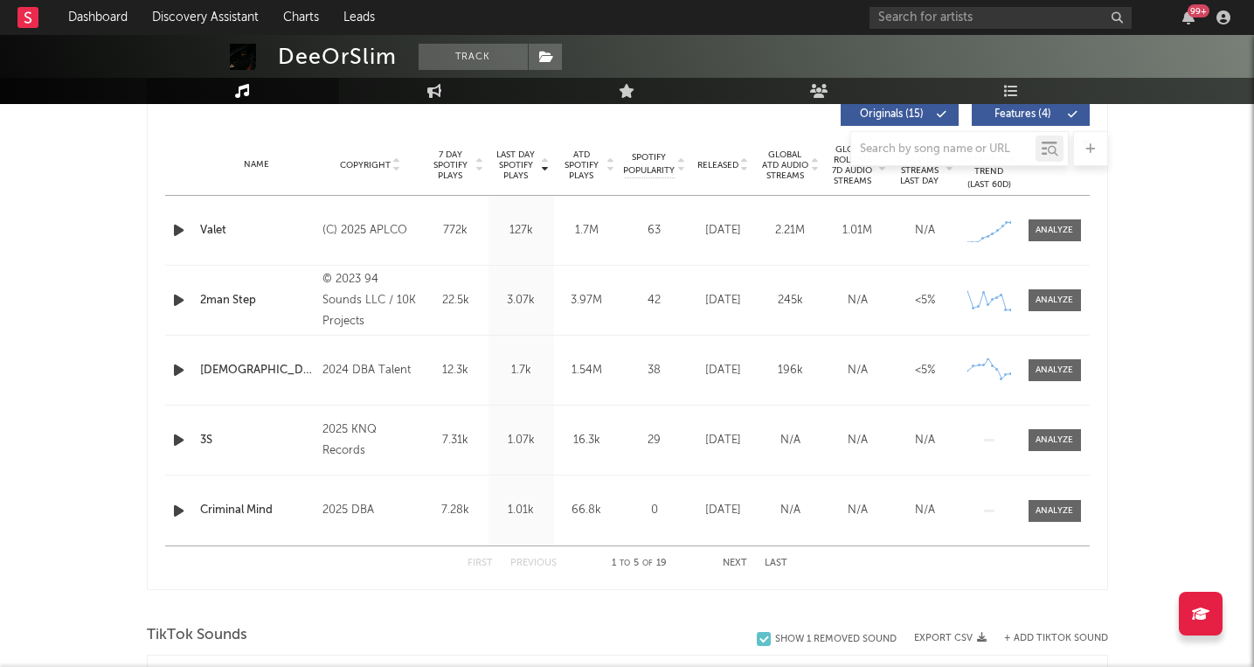
scroll to position [675, 0]
click at [231, 305] on div "2man Step" at bounding box center [257, 302] width 114 height 17
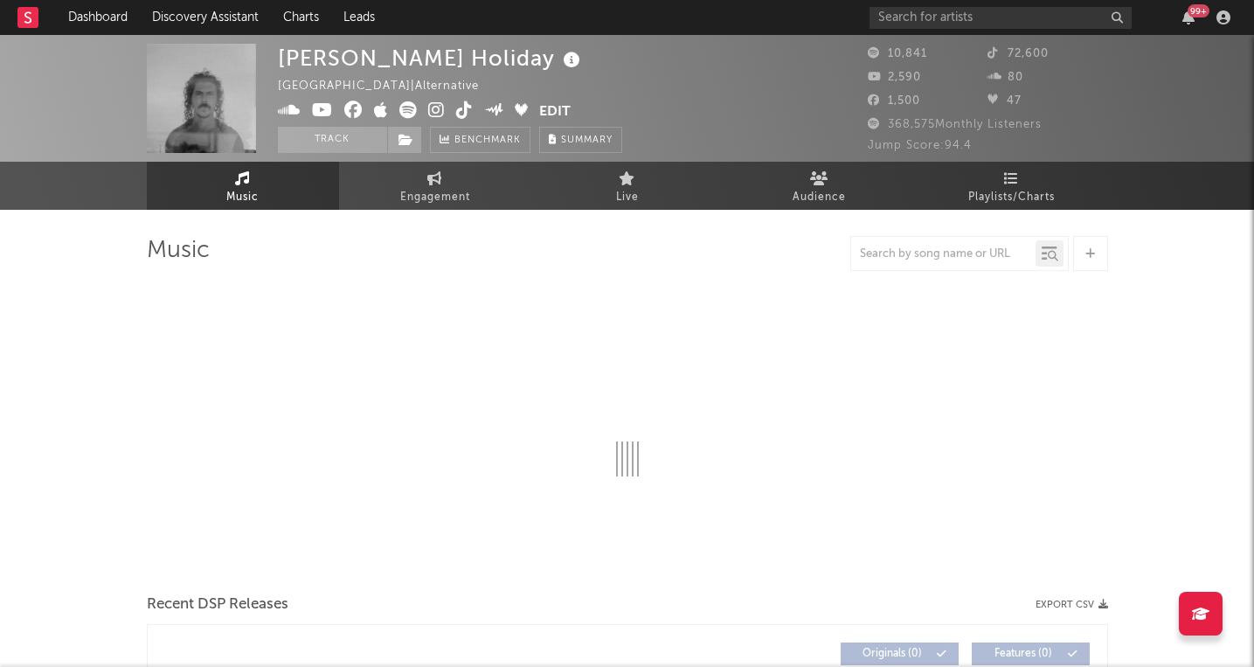
select select "6m"
